Goal: Submit feedback/report problem

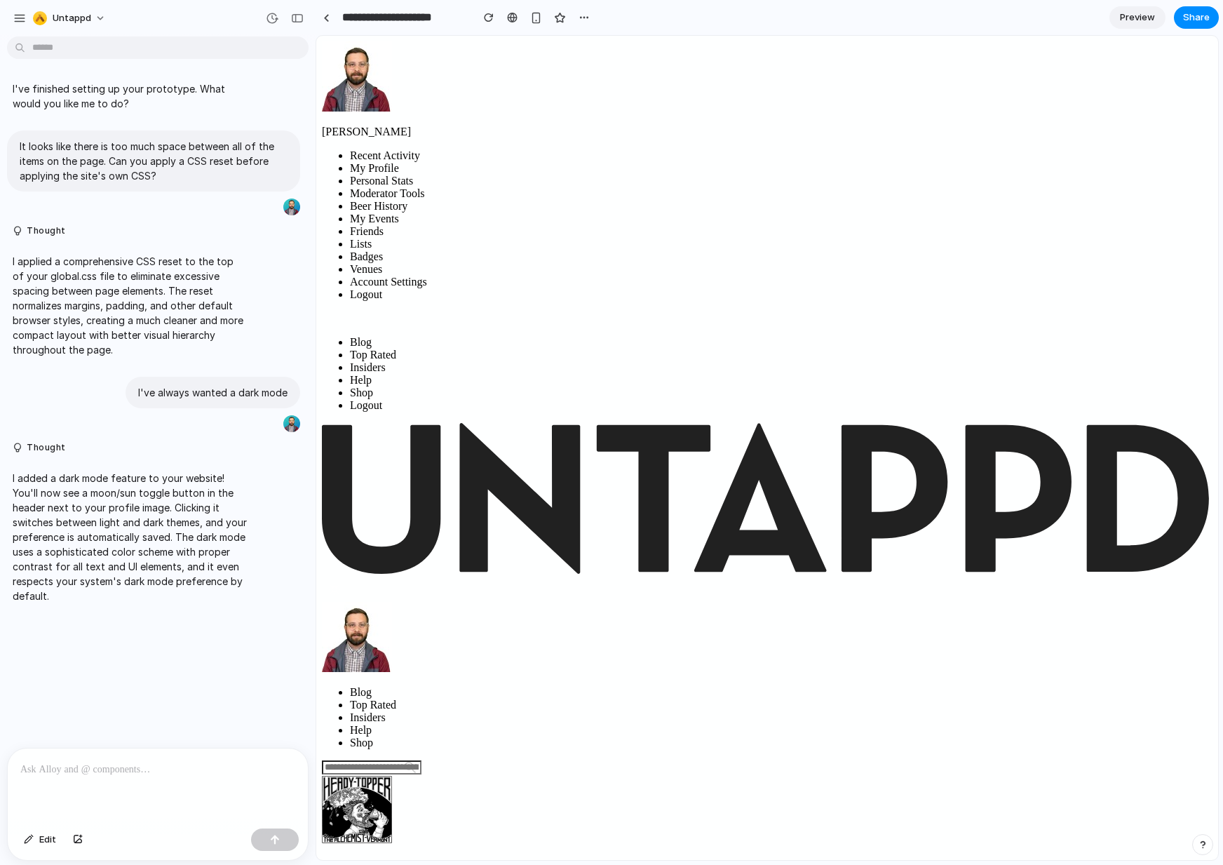
click at [337, 586] on circle at bounding box center [335, 588] width 5 height 5
click at [340, 584] on icon at bounding box center [334, 589] width 11 height 11
click at [217, 680] on div "I've finished setting up your prototype. What would you like me to do? It looks…" at bounding box center [153, 395] width 307 height 706
click at [274, 16] on div "button" at bounding box center [272, 18] width 13 height 13
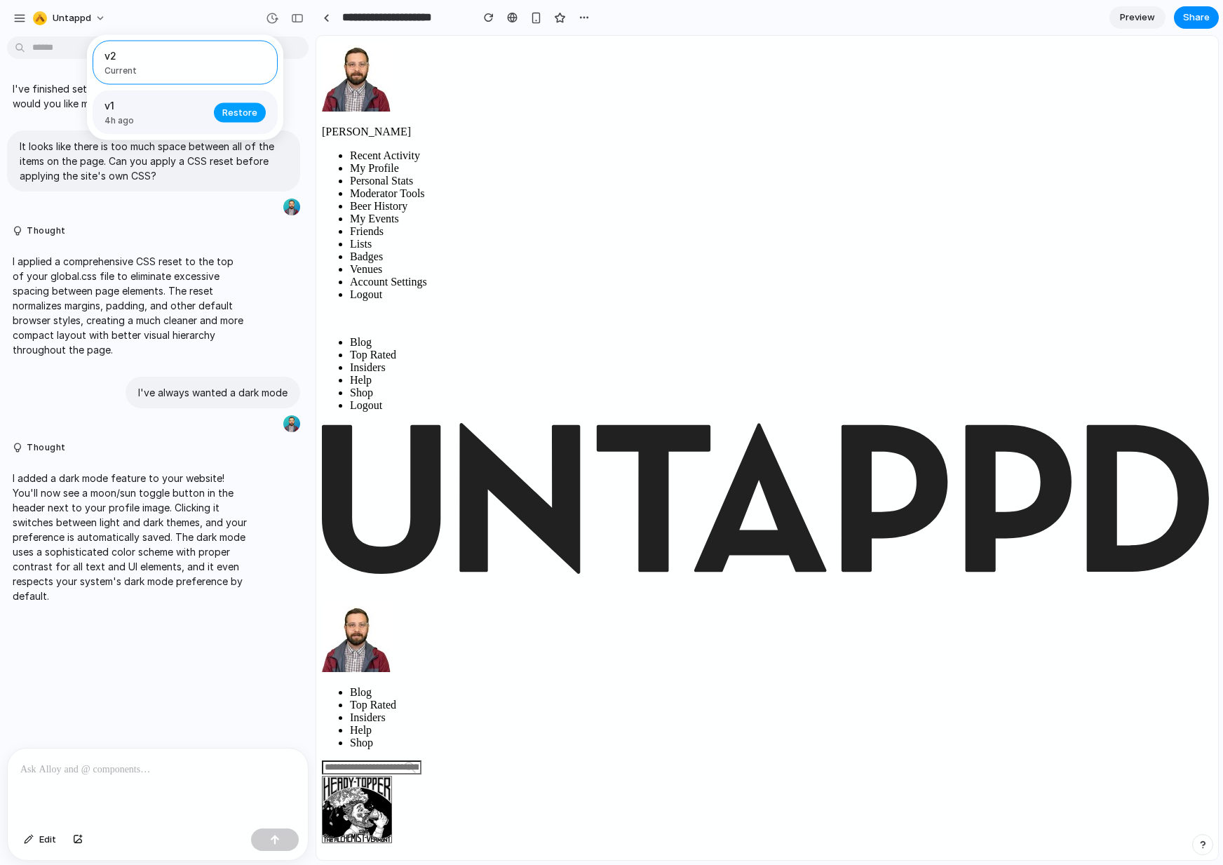
click at [248, 109] on span "Restore" at bounding box center [239, 112] width 35 height 14
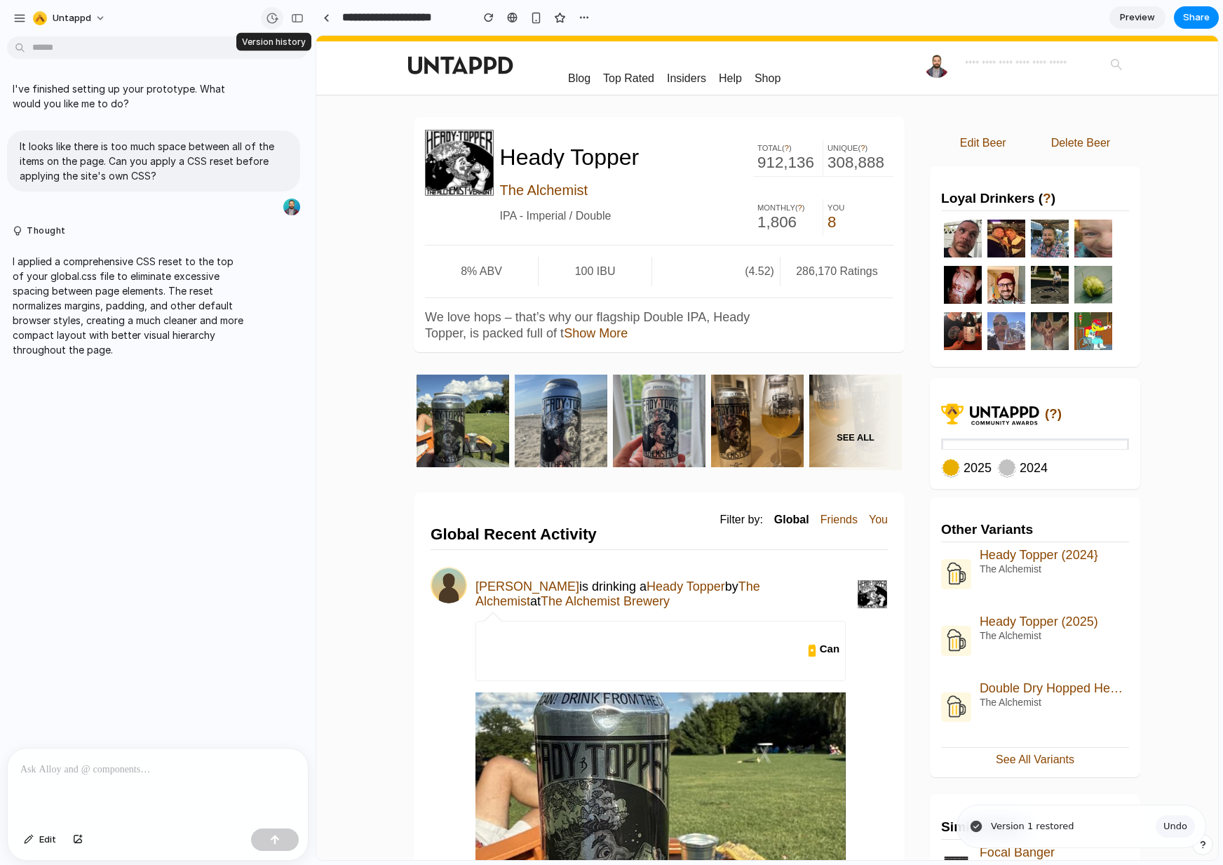
click at [271, 20] on div "button" at bounding box center [272, 18] width 13 height 13
click at [161, 582] on div "v1 Current" at bounding box center [611, 432] width 1223 height 865
click at [97, 295] on p "I applied a comprehensive CSS reset to the top of your global.css file to elimi…" at bounding box center [130, 305] width 234 height 103
click at [72, 785] on div at bounding box center [158, 786] width 300 height 74
click at [490, 14] on div "button" at bounding box center [489, 18] width 10 height 10
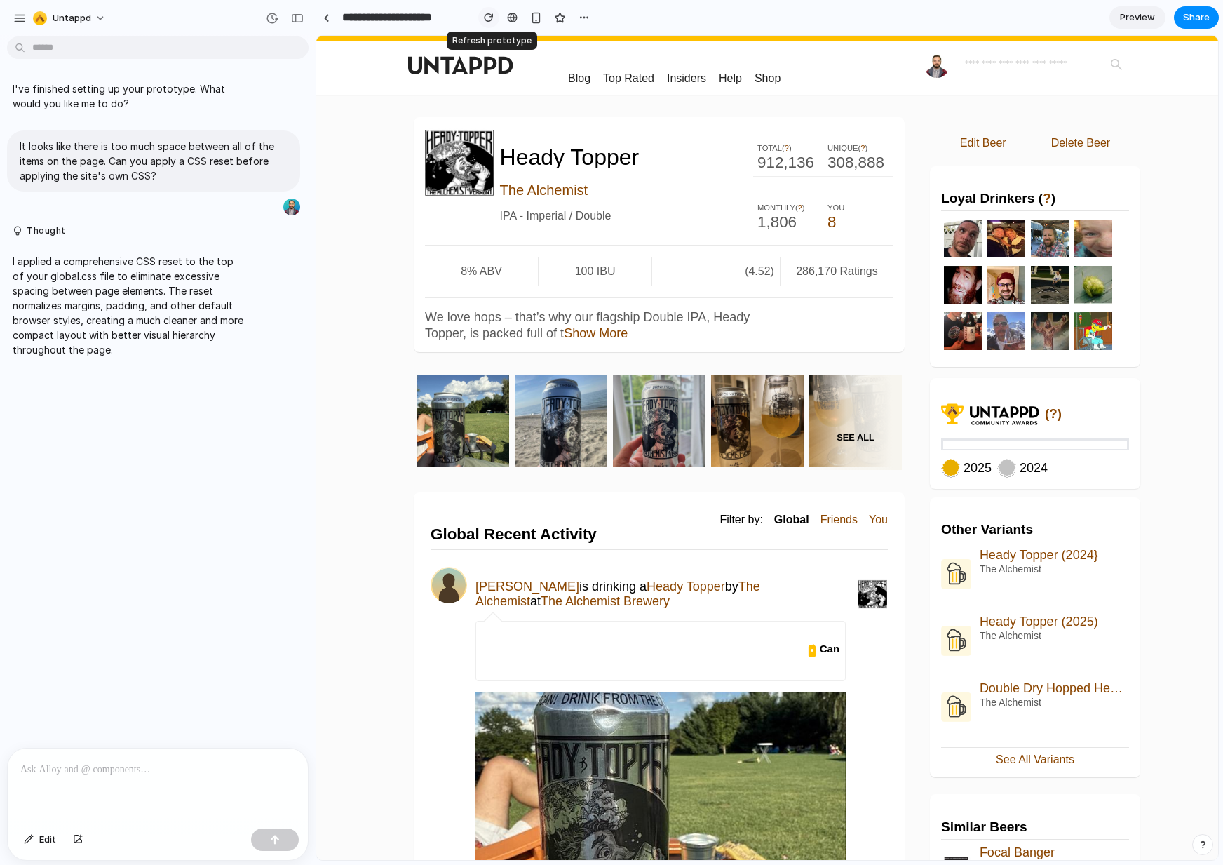
click at [492, 15] on div "button" at bounding box center [489, 18] width 10 height 10
click at [495, 17] on button "button" at bounding box center [488, 17] width 21 height 21
click at [116, 761] on p at bounding box center [157, 769] width 275 height 17
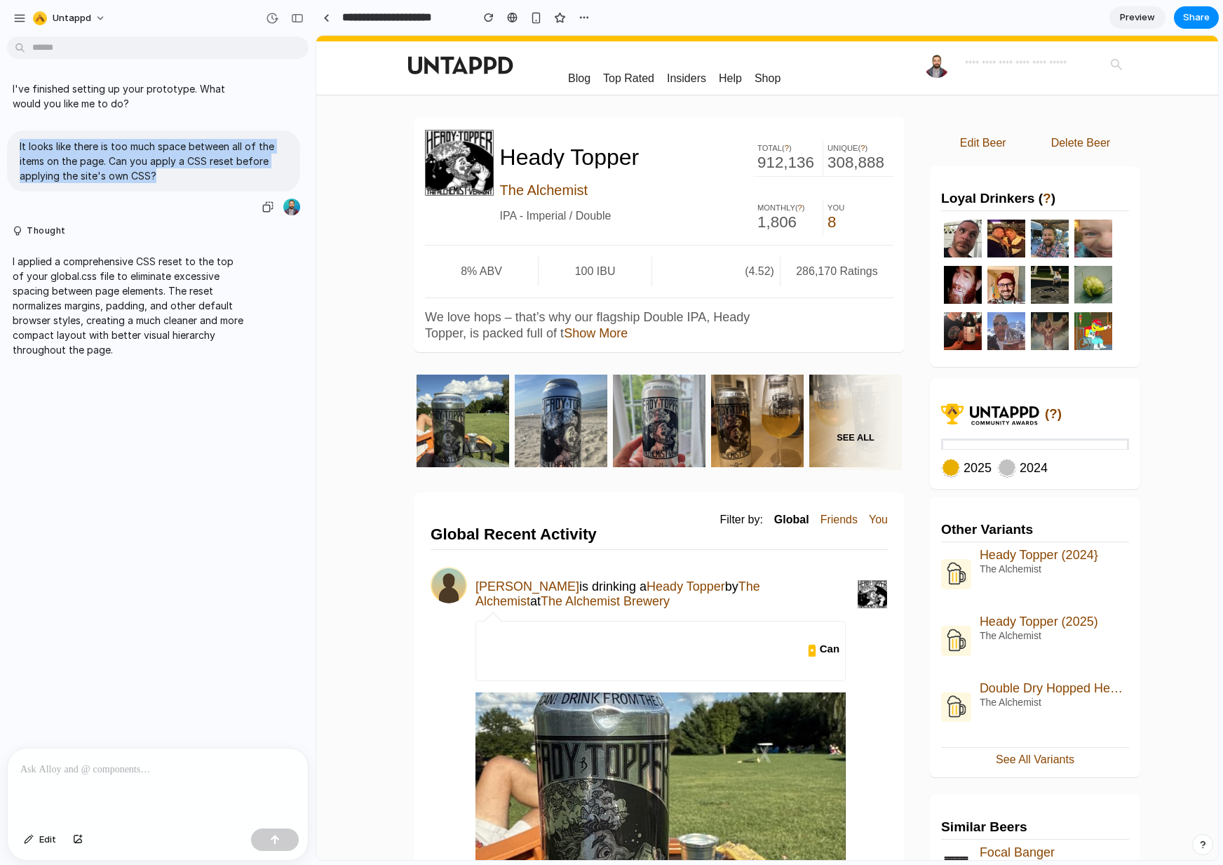
drag, startPoint x: 20, startPoint y: 143, endPoint x: 241, endPoint y: 178, distance: 223.7
click at [241, 178] on p "It looks like there is too much space between all of the items on the page. Can…" at bounding box center [154, 161] width 268 height 44
copy p "It looks like there is too much space between all of the items on the page. Can…"
click at [72, 812] on div at bounding box center [158, 786] width 300 height 74
